Goal: Communication & Community: Answer question/provide support

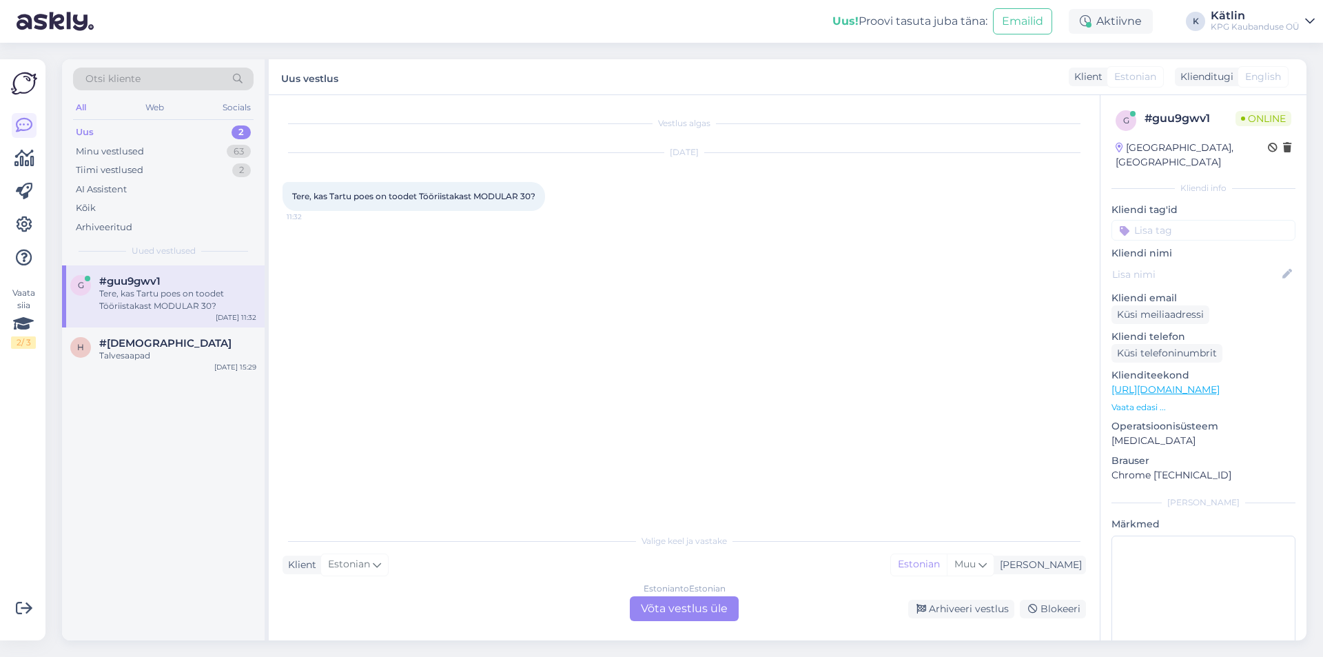
click at [1203, 383] on link "[URL][DOMAIN_NAME]" at bounding box center [1166, 389] width 108 height 12
click at [671, 609] on div "Estonian to Estonian Võta vestlus üle" at bounding box center [684, 608] width 109 height 25
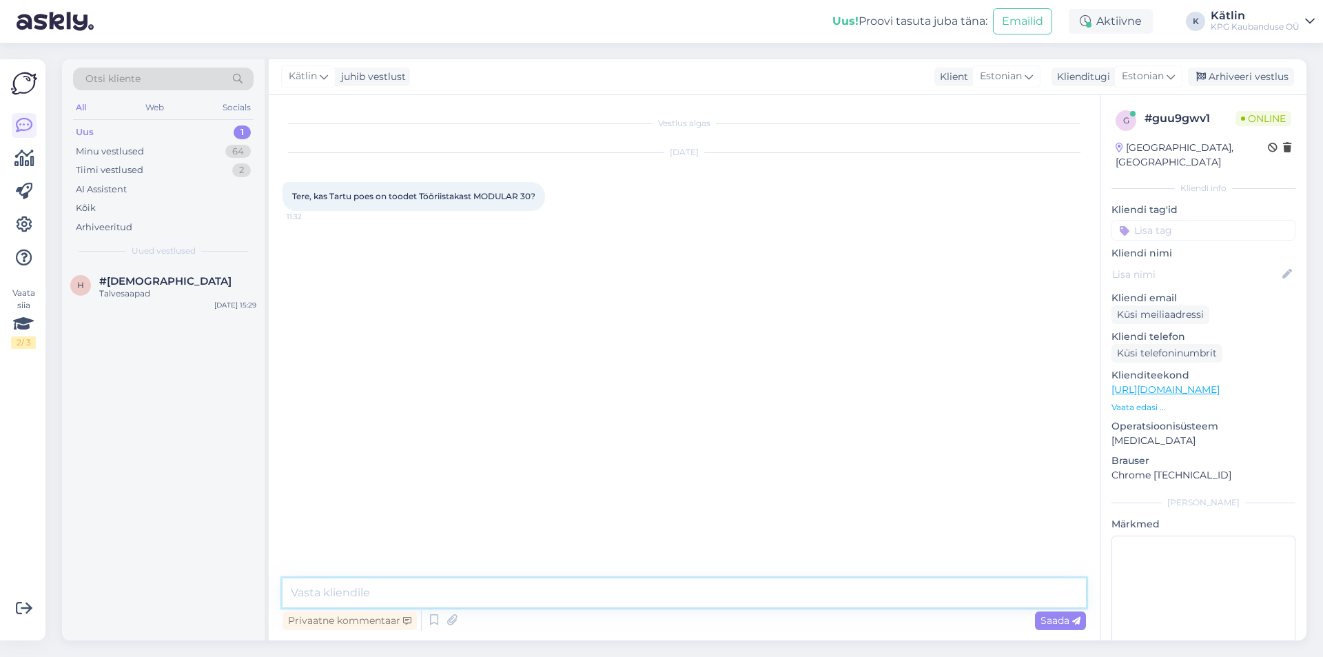
click at [659, 603] on textarea at bounding box center [685, 592] width 804 height 29
type textarea "Tere! Kahjuks ei ole."
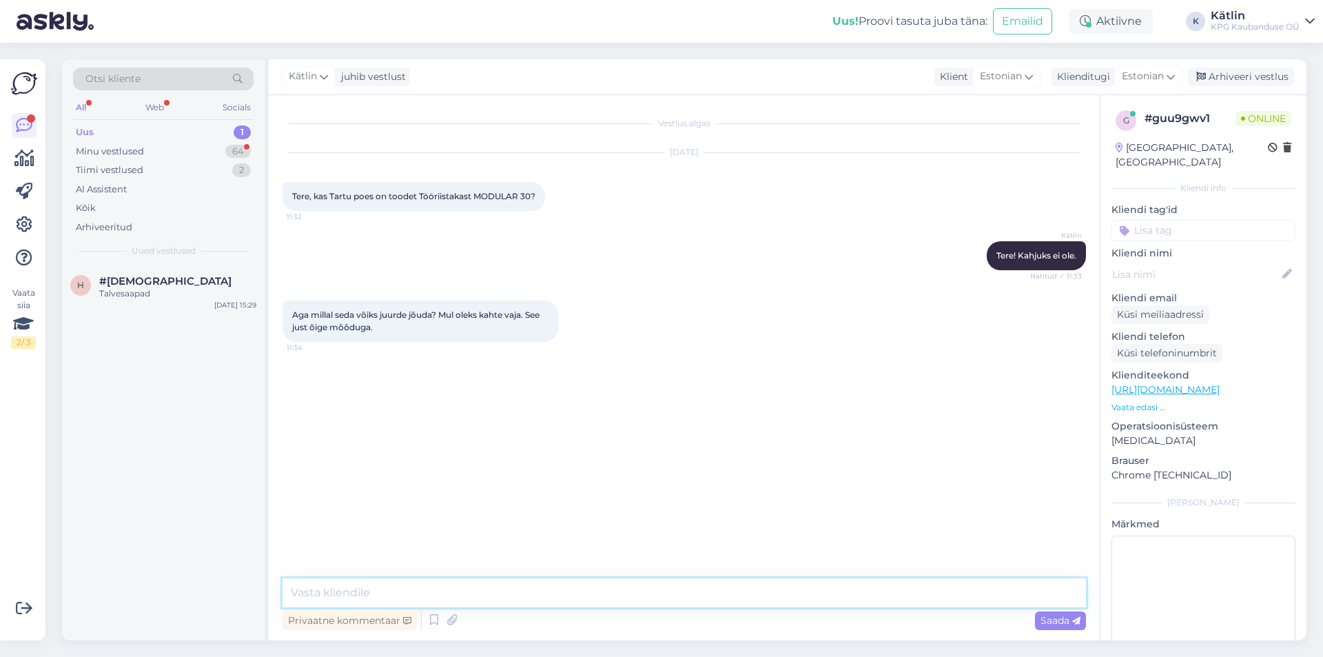
click at [353, 585] on textarea at bounding box center [685, 592] width 804 height 29
type textarea "L"
drag, startPoint x: 779, startPoint y: 594, endPoint x: 221, endPoint y: 585, distance: 558.3
click at [221, 584] on div "Otsi kliente All Web Socials Uus 1 Minu vestlused 64 Tiimi vestlused 2 AI Assis…" at bounding box center [684, 349] width 1245 height 581
type textarea "Ehk saate kuskilt mujalt linnast osta, [PERSON_NAME] kaupluses veel leidub seda."
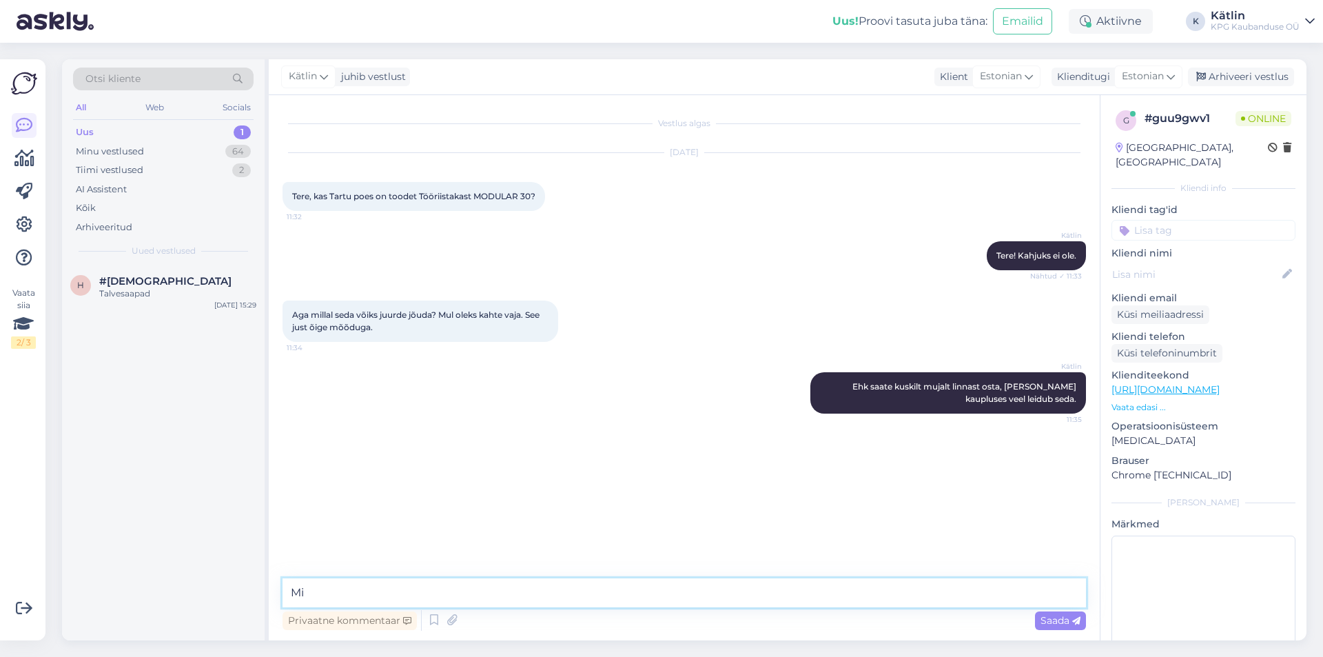
type textarea "M"
type textarea "Millise linna saadavust võin täps"
drag, startPoint x: 461, startPoint y: 592, endPoint x: 160, endPoint y: 580, distance: 301.4
click at [163, 579] on div "Otsi kliente All Web Socials Uus 1 Minu vestlused 64 Tiimi vestlused 2 AI Assis…" at bounding box center [684, 349] width 1245 height 581
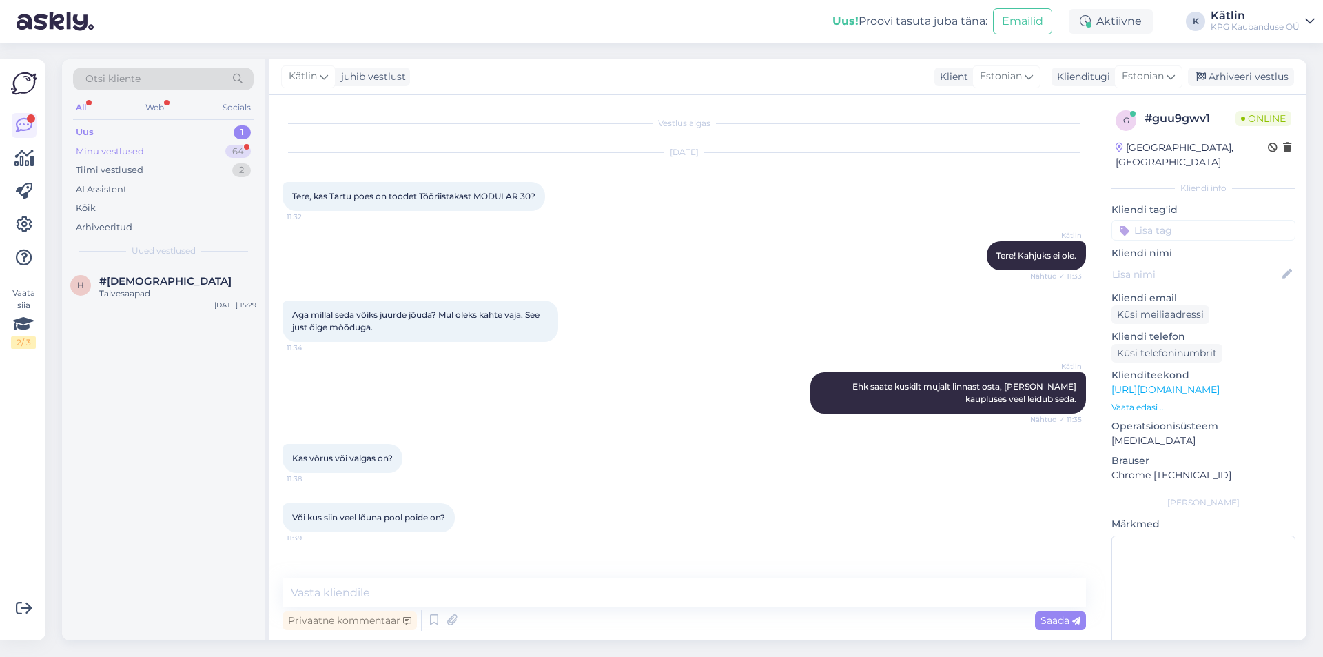
click at [112, 143] on div "Minu vestlused 64" at bounding box center [163, 151] width 181 height 19
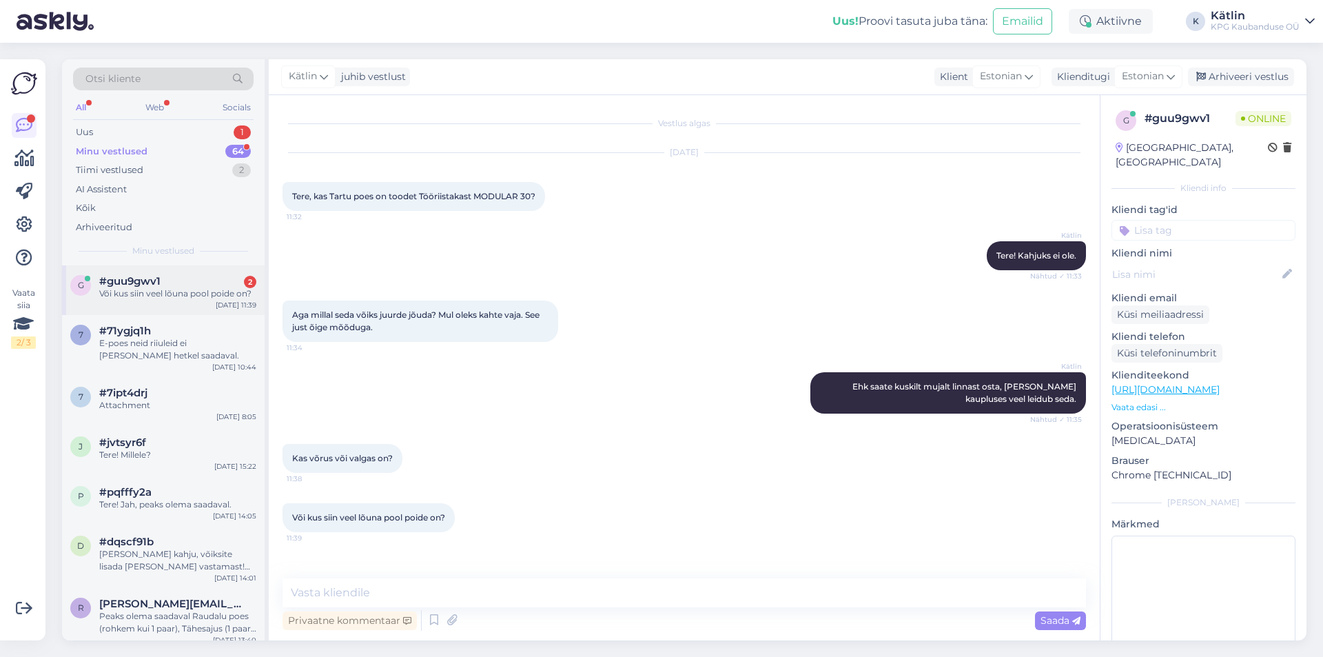
click at [159, 280] on span "#guu9gwv1" at bounding box center [129, 281] width 61 height 12
click at [473, 603] on textarea at bounding box center [685, 592] width 804 height 29
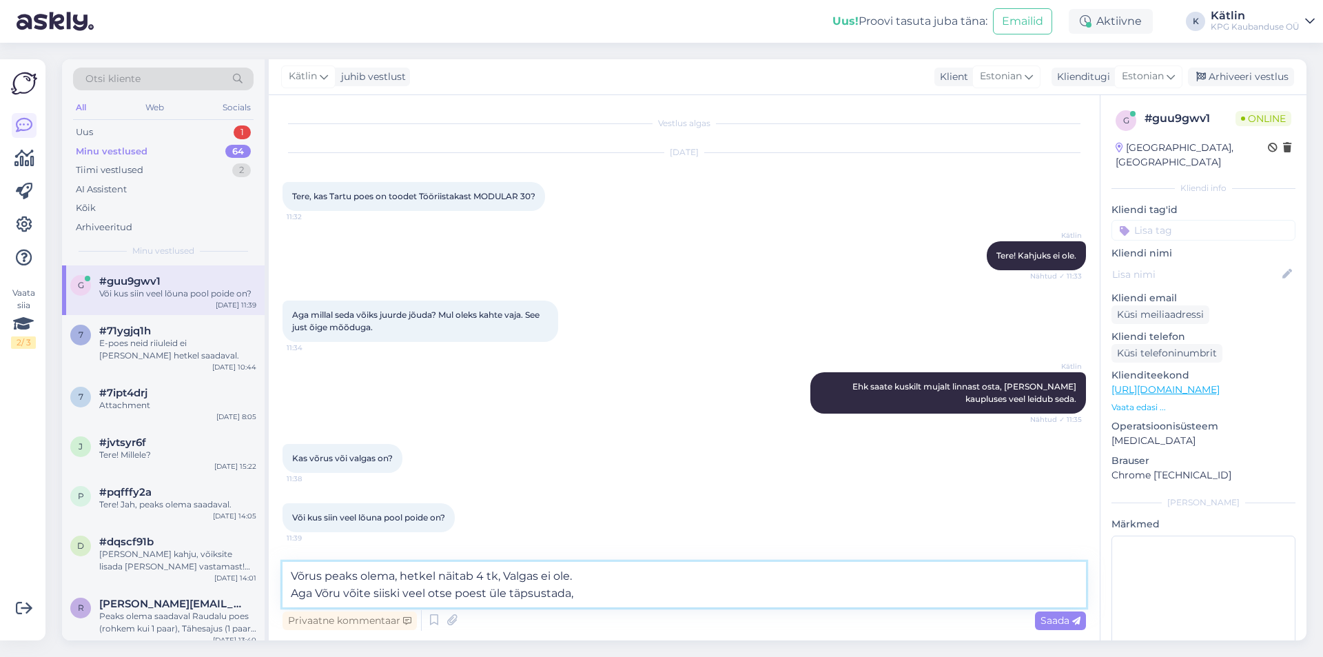
paste textarea "5552 0528"
click at [344, 596] on textarea "Võrus peaks olema, hetkel näitab 4 tk, Valgas ei ole. Aga Võru võite siiski vee…" at bounding box center [685, 584] width 804 height 45
type textarea "Võrus peaks olema, hetkel näitab 4 tk, Valgas ei ole. Aga Võru saadavuse võite …"
click at [729, 591] on textarea "Võrus peaks olema, hetkel näitab 4 tk, Valgas ei ole. Aga Võru saadavuse võite …" at bounding box center [685, 584] width 804 height 45
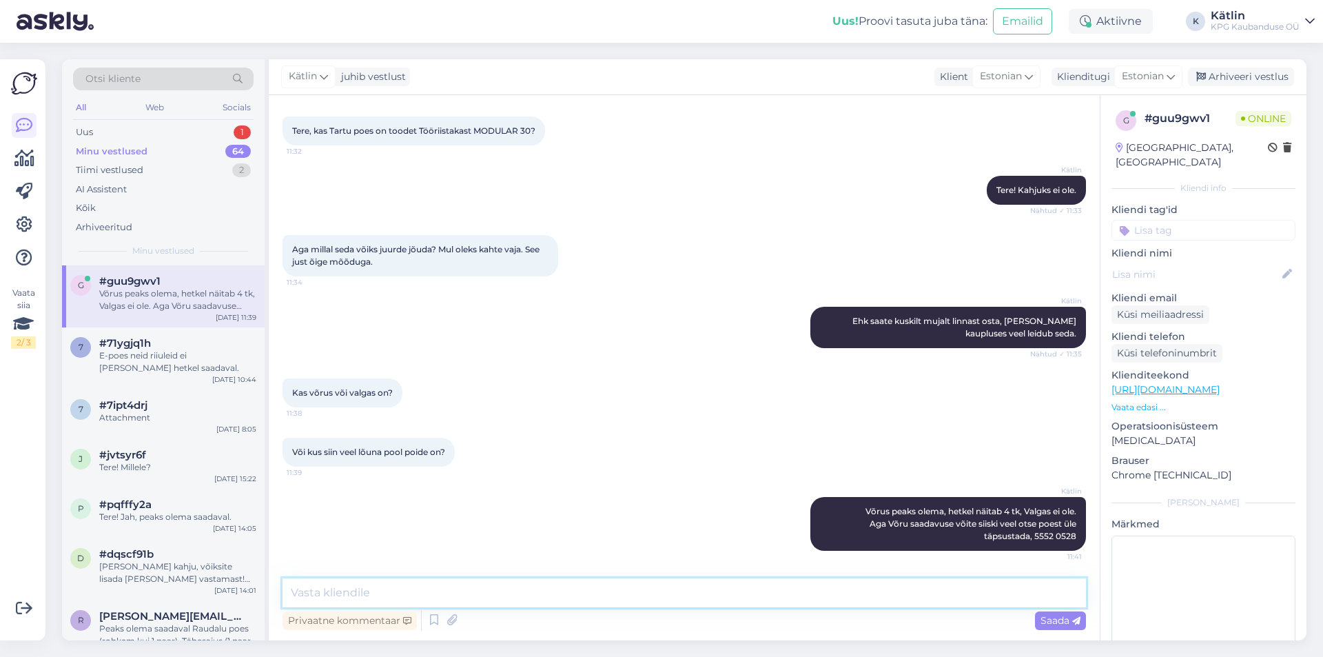
click at [298, 598] on textarea at bounding box center [685, 592] width 804 height 29
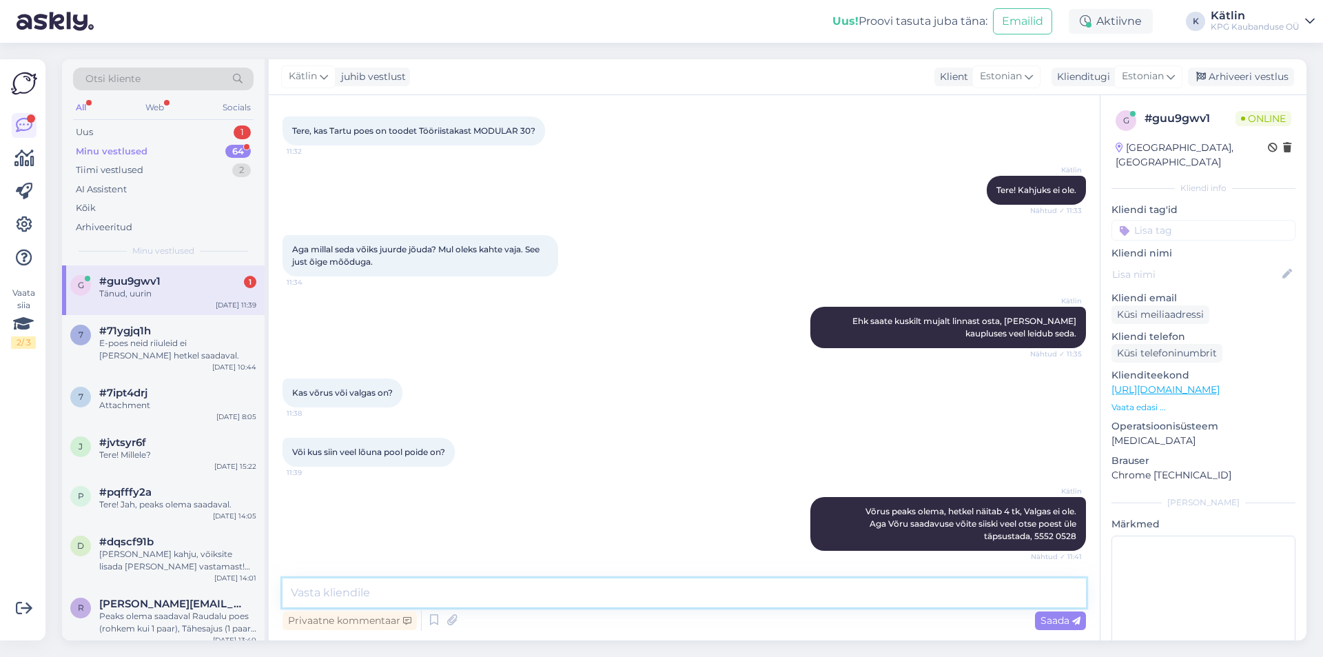
scroll to position [125, 0]
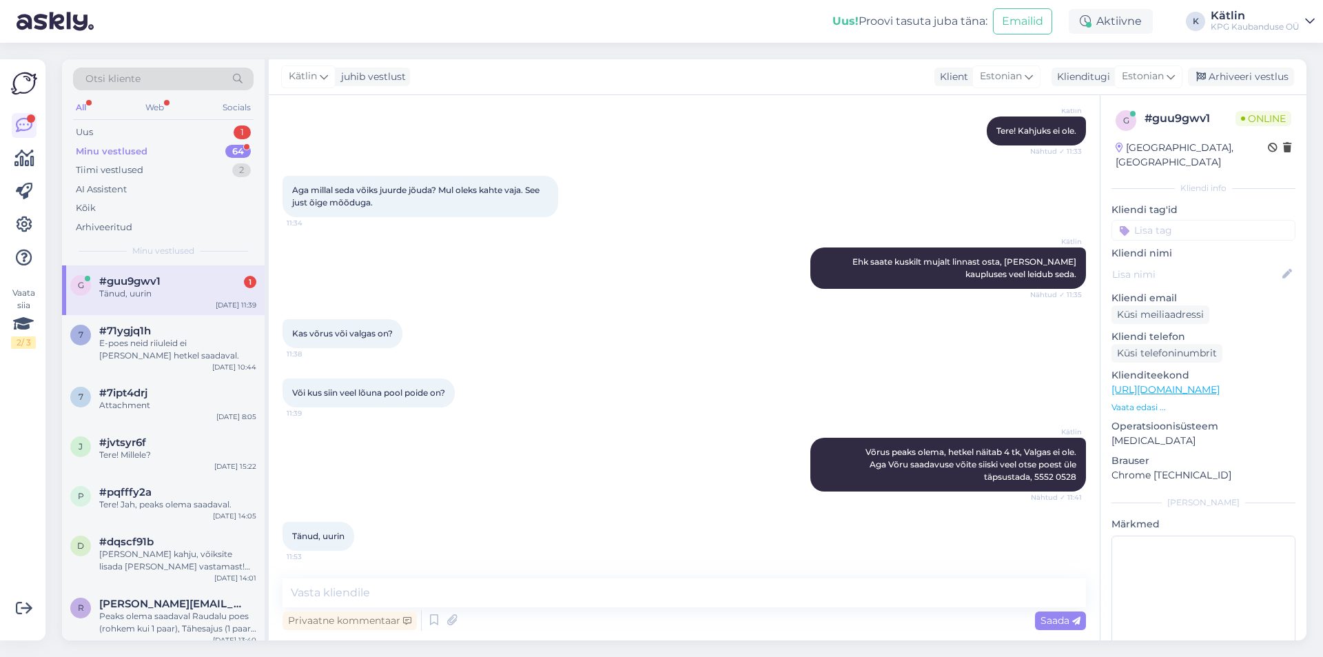
click at [161, 263] on div "Otsi kliente All Web Socials Uus 1 Minu vestlused 64 Tiimi vestlused 2 AI Assis…" at bounding box center [163, 162] width 203 height 206
click at [337, 593] on textarea at bounding box center [685, 592] width 804 height 29
click at [197, 286] on div "#guu9gwv1 1" at bounding box center [177, 281] width 157 height 12
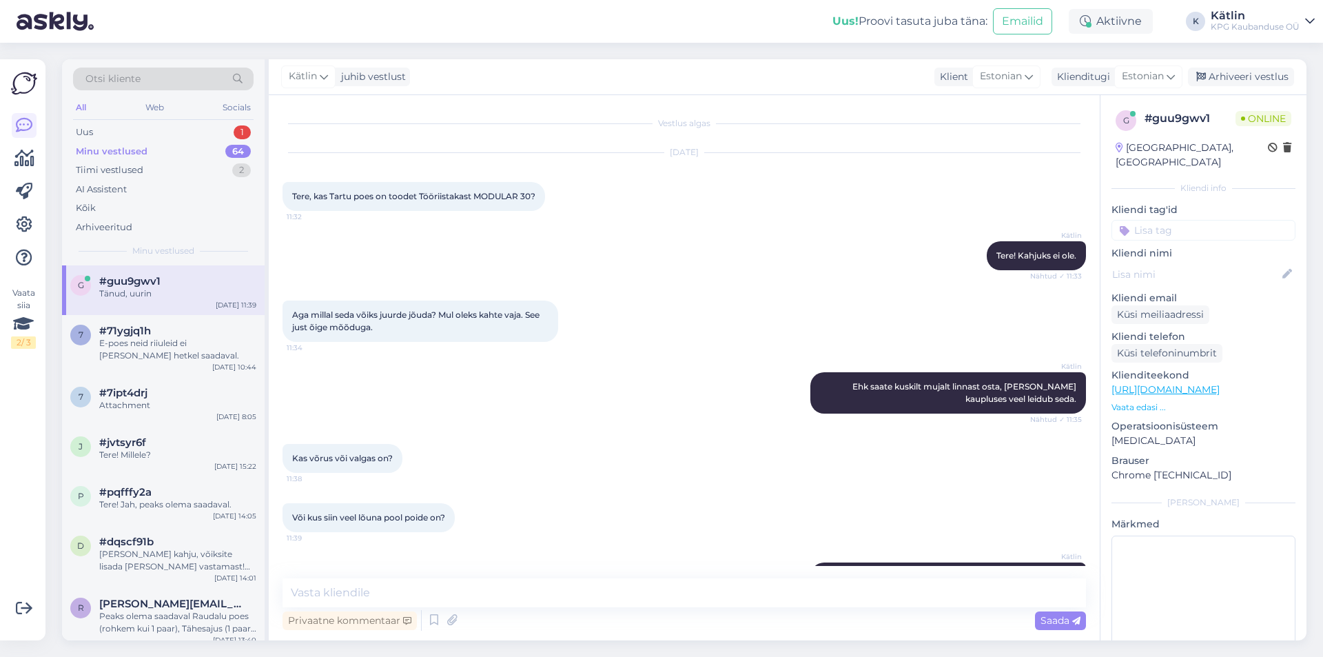
click at [160, 291] on div "Tänud, uurin" at bounding box center [177, 293] width 157 height 12
click at [1115, 15] on div "Aktiivne" at bounding box center [1111, 21] width 84 height 25
click at [1092, 88] on button "30 minutit" at bounding box center [1111, 85] width 62 height 15
